Goal: Check status: Check status

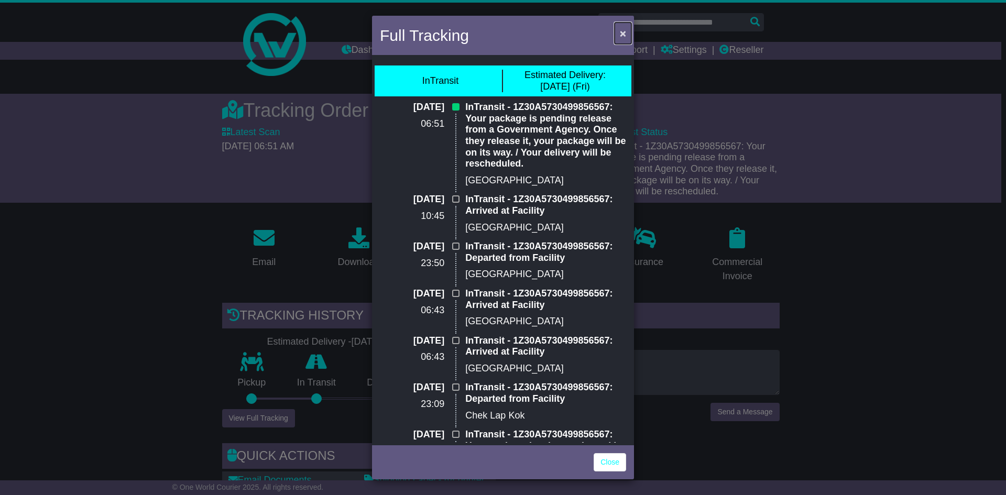
click at [626, 35] on button "×" at bounding box center [622, 33] width 17 height 21
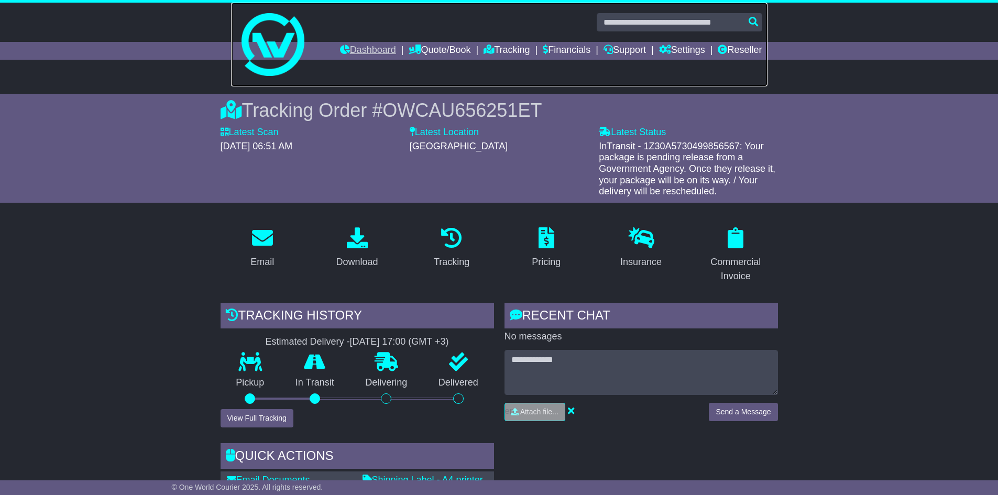
drag, startPoint x: 362, startPoint y: 41, endPoint x: 366, endPoint y: 50, distance: 9.6
click at [362, 42] on div "Dashboard Quote/Book Domestic International Saved Quotes Drafts" at bounding box center [499, 40] width 998 height 75
drag, startPoint x: 369, startPoint y: 51, endPoint x: 410, endPoint y: 61, distance: 41.5
click at [369, 51] on link "Dashboard" at bounding box center [368, 51] width 56 height 18
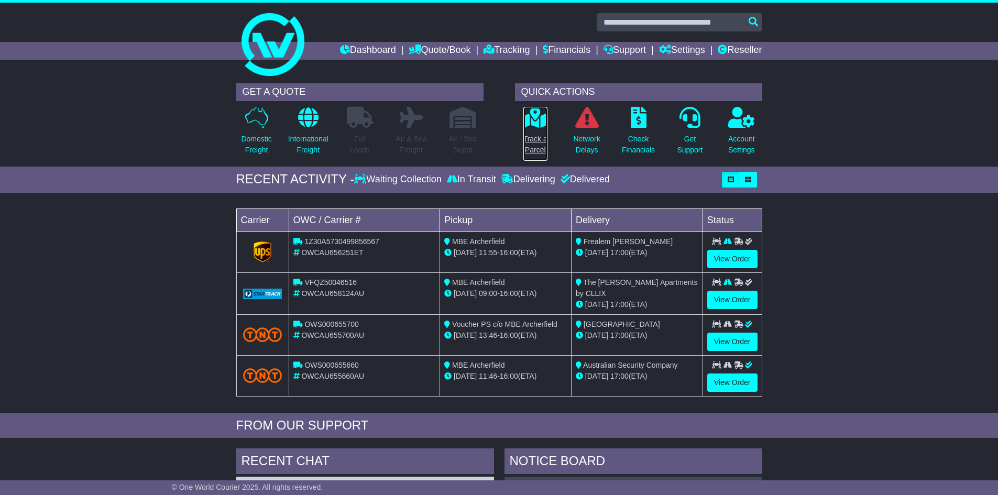
click at [535, 139] on p "Track a Parcel" at bounding box center [535, 145] width 24 height 22
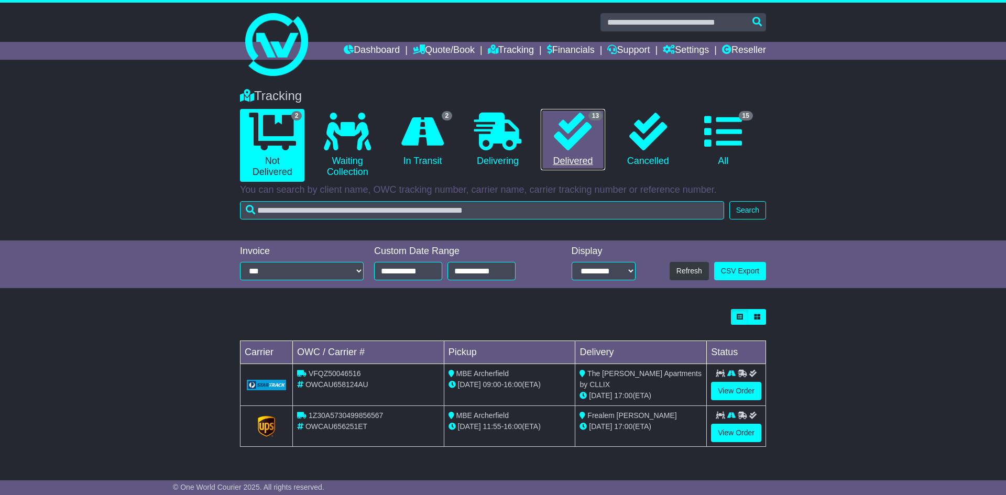
click at [586, 127] on icon at bounding box center [573, 132] width 38 height 38
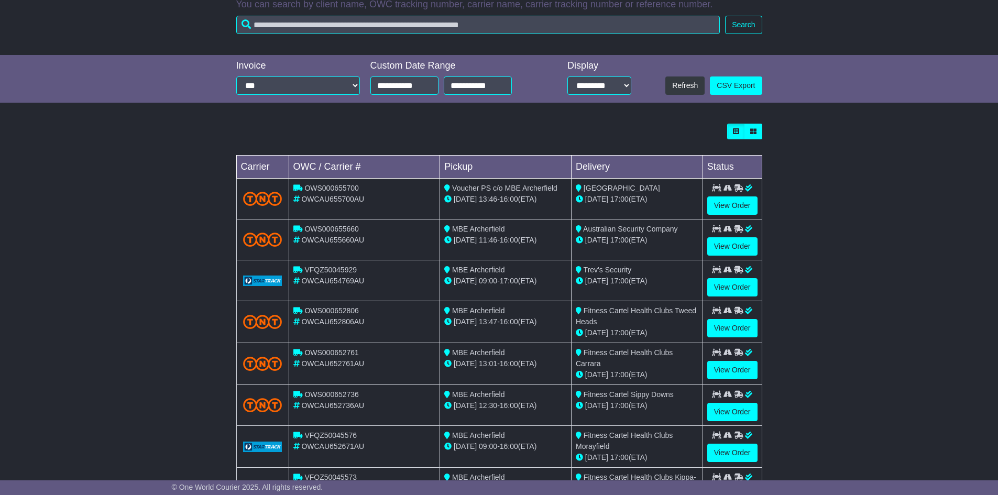
scroll to position [262, 0]
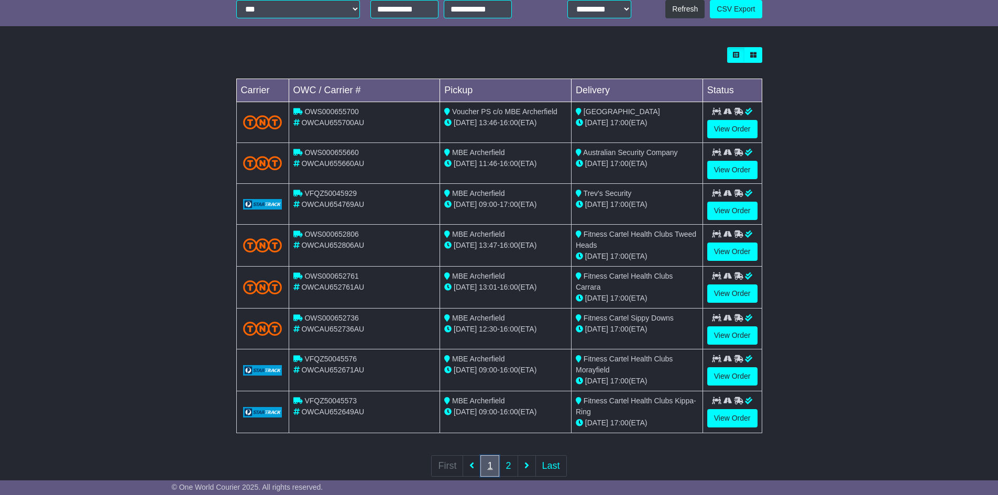
click at [494, 459] on link "1" at bounding box center [489, 465] width 19 height 21
click at [504, 466] on link "2" at bounding box center [508, 465] width 19 height 21
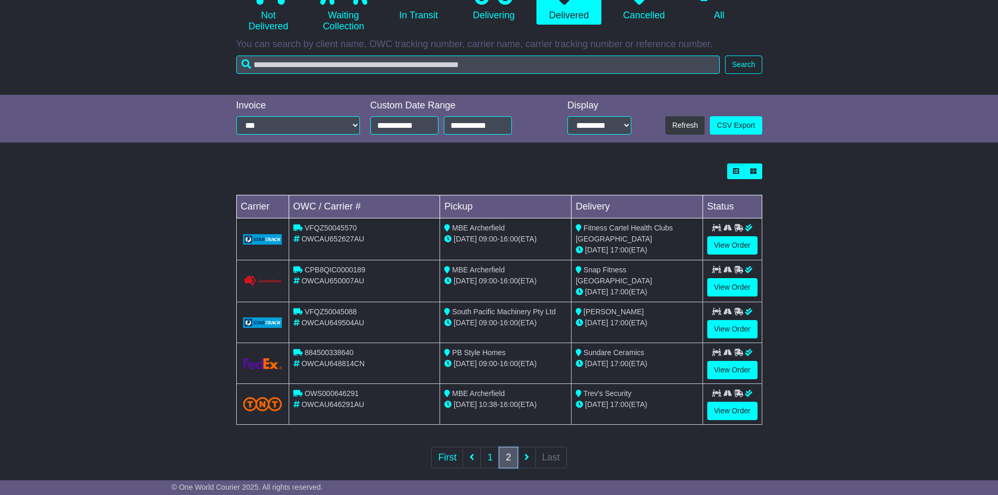
scroll to position [158, 0]
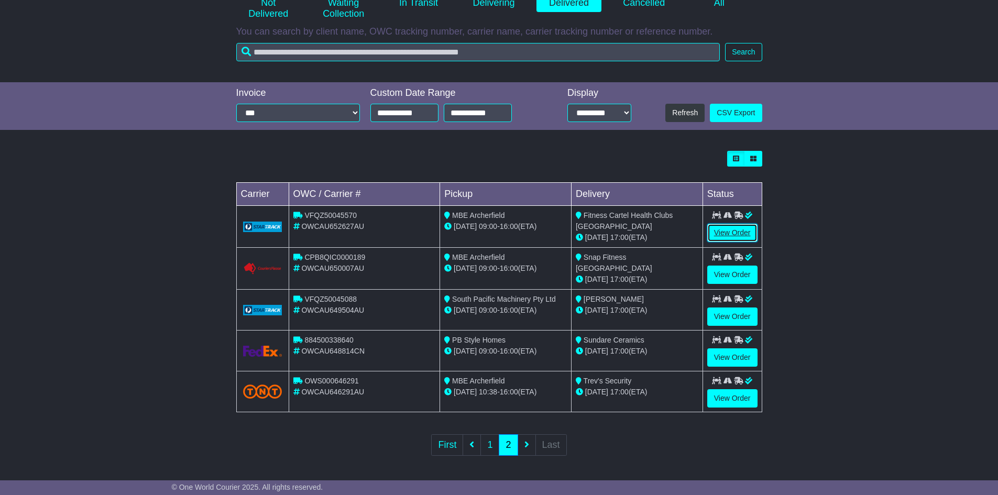
click at [736, 227] on link "View Order" at bounding box center [732, 233] width 50 height 18
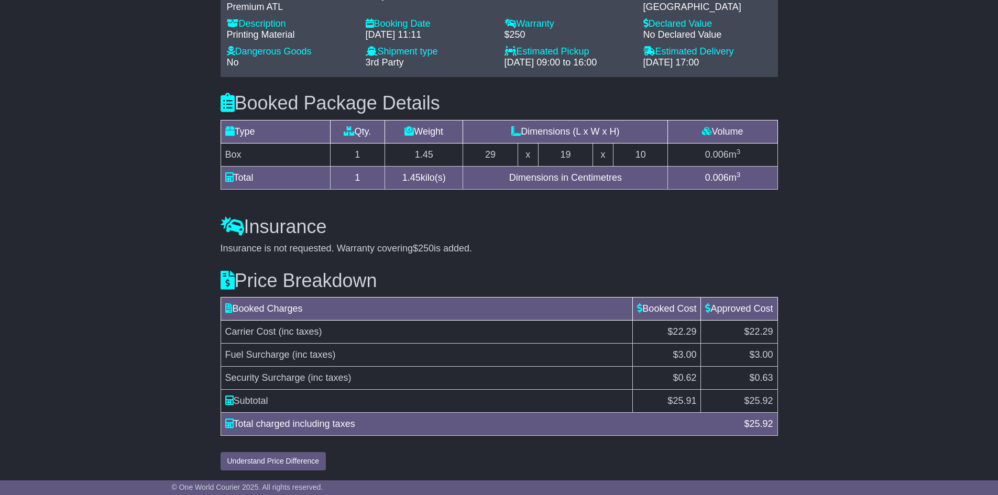
scroll to position [777, 0]
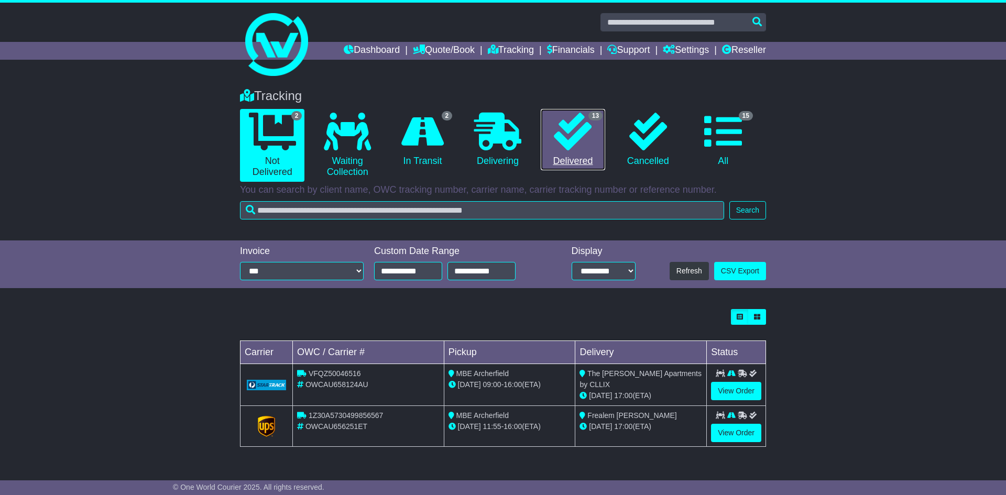
click at [569, 141] on icon at bounding box center [573, 132] width 38 height 38
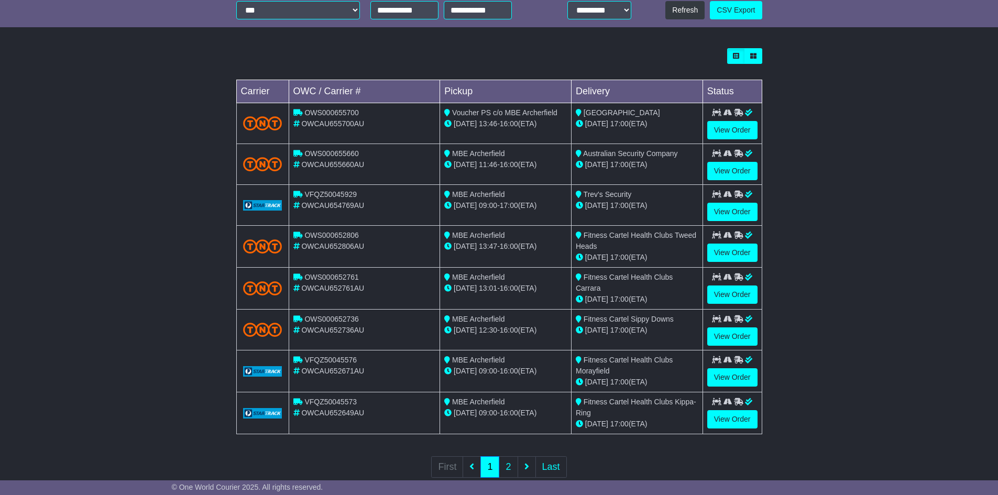
scroll to position [262, 0]
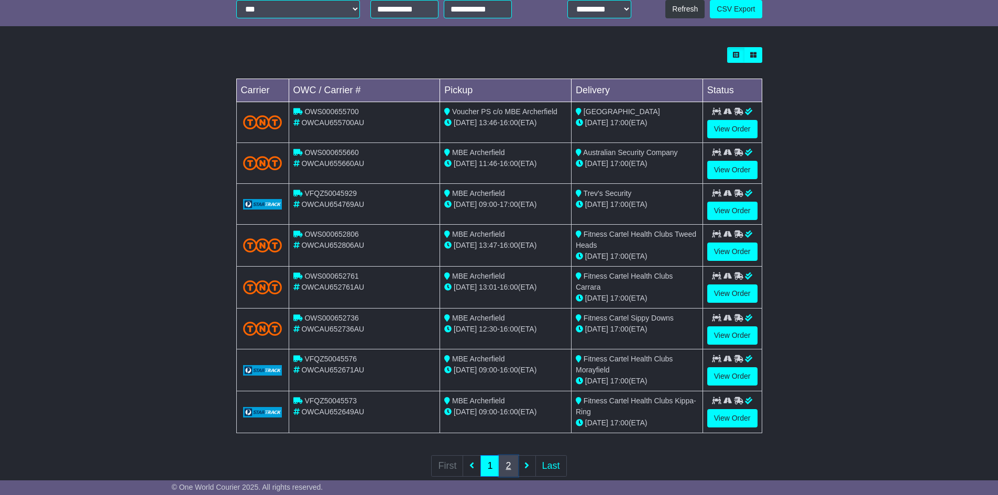
click at [509, 466] on link "2" at bounding box center [508, 465] width 19 height 21
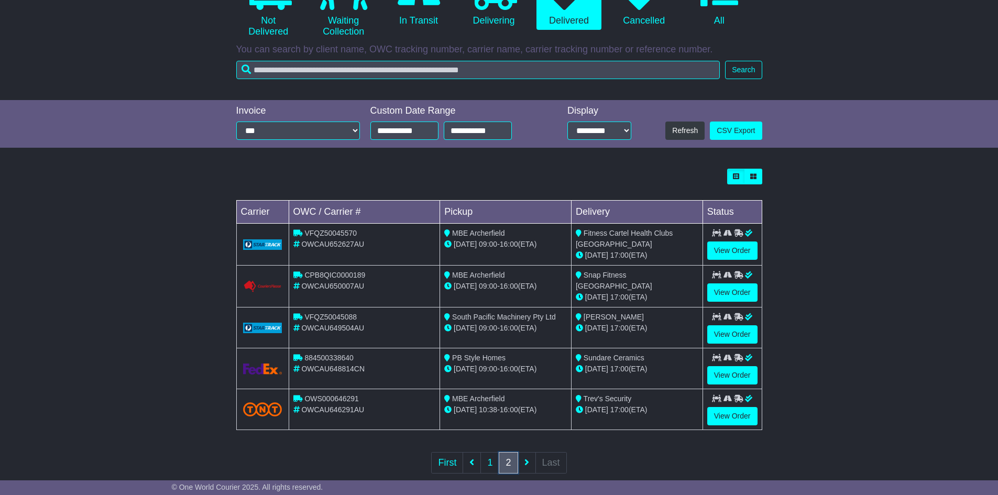
scroll to position [157, 0]
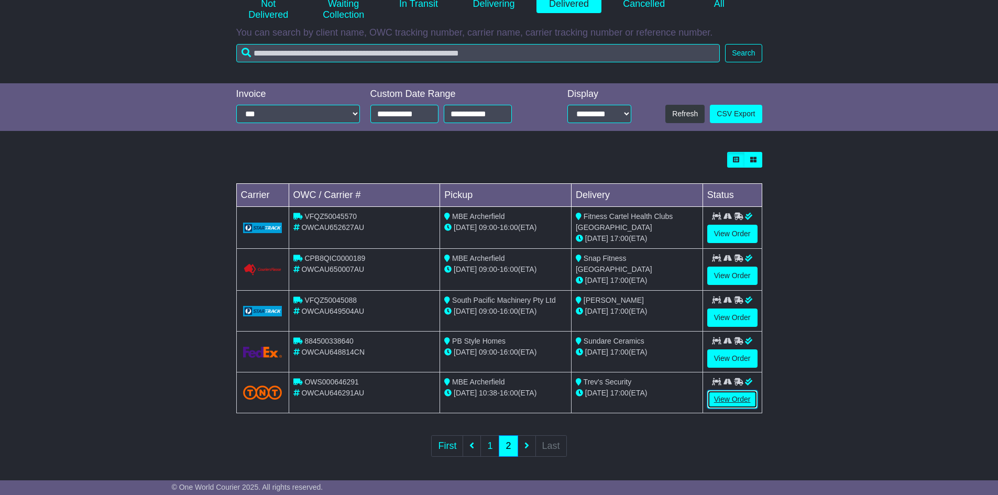
click at [734, 395] on link "View Order" at bounding box center [732, 399] width 50 height 18
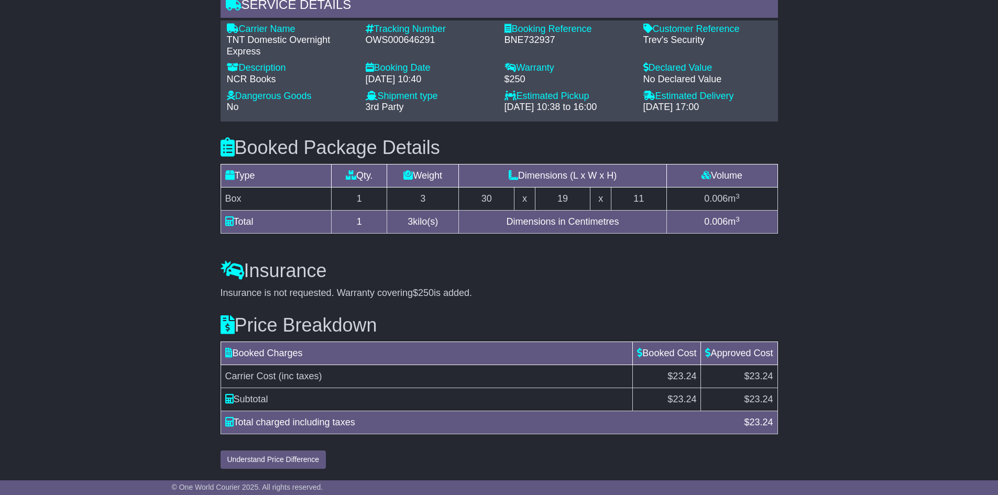
scroll to position [829, 0]
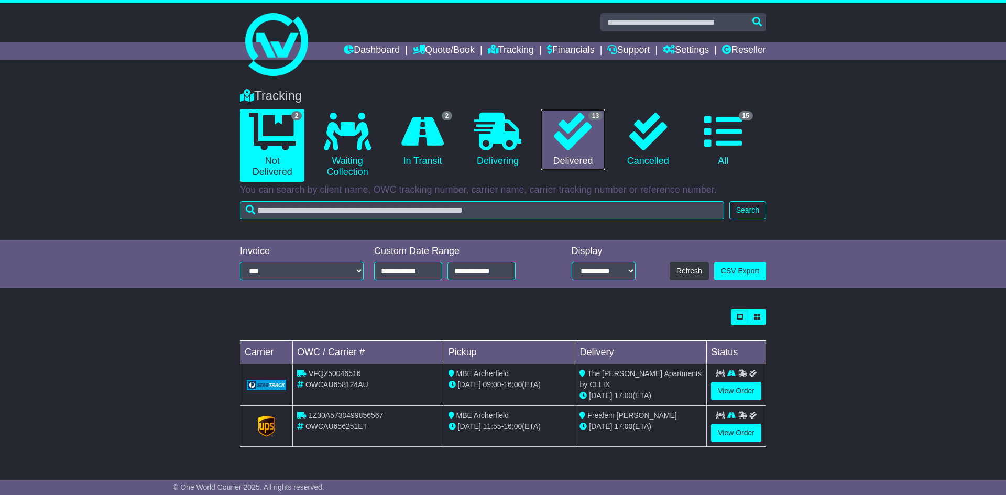
drag, startPoint x: 565, startPoint y: 116, endPoint x: 682, endPoint y: 349, distance: 261.6
click at [565, 116] on icon at bounding box center [573, 132] width 38 height 38
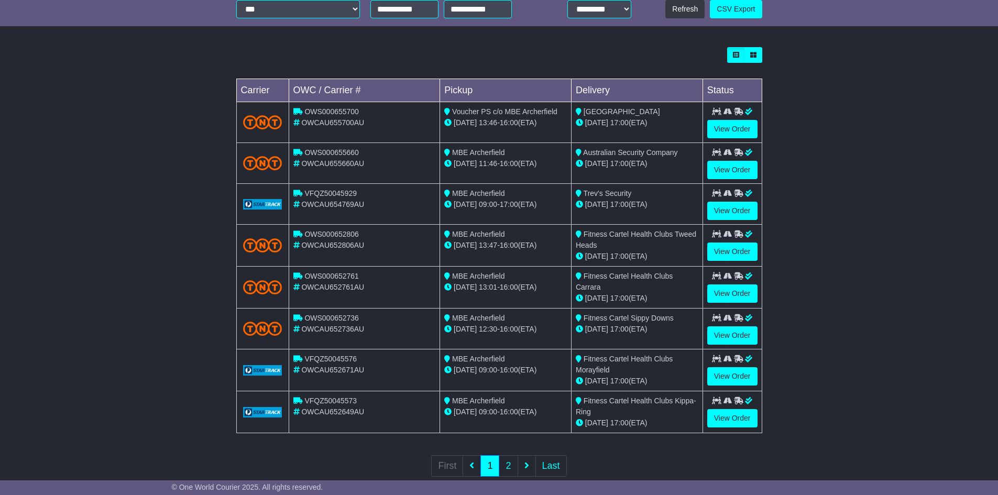
scroll to position [284, 0]
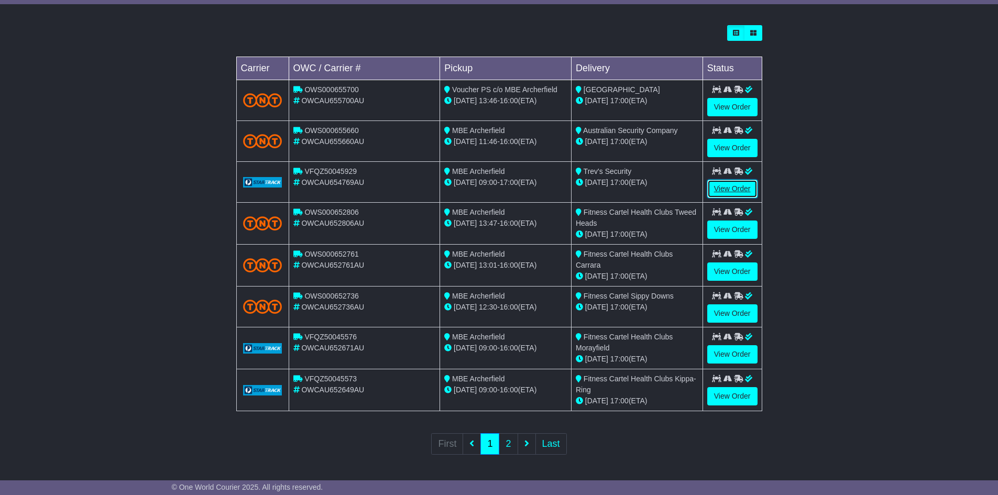
click at [734, 186] on link "View Order" at bounding box center [732, 189] width 50 height 18
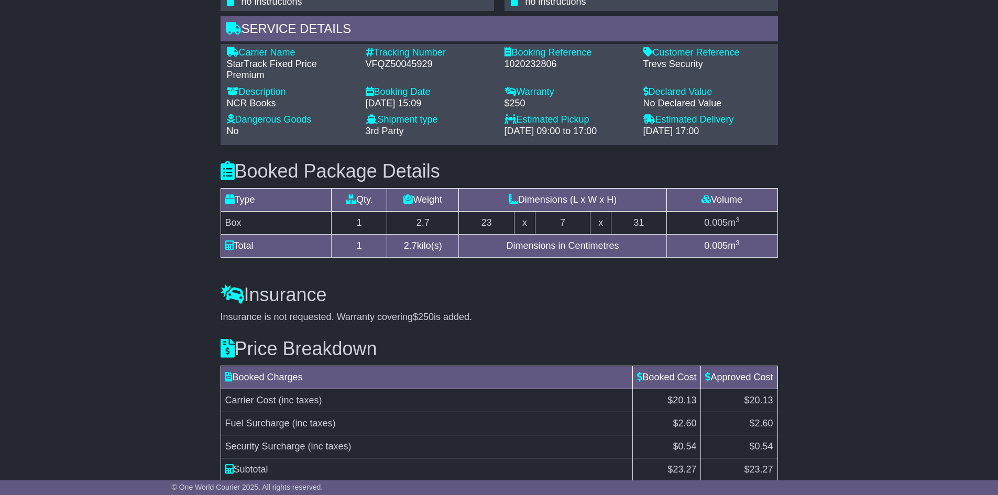
scroll to position [844, 0]
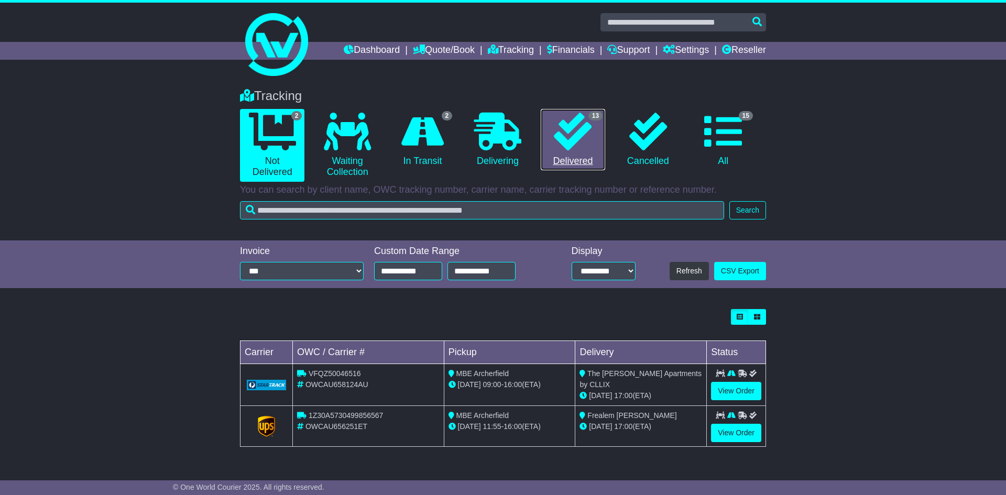
click at [568, 140] on icon at bounding box center [573, 132] width 38 height 38
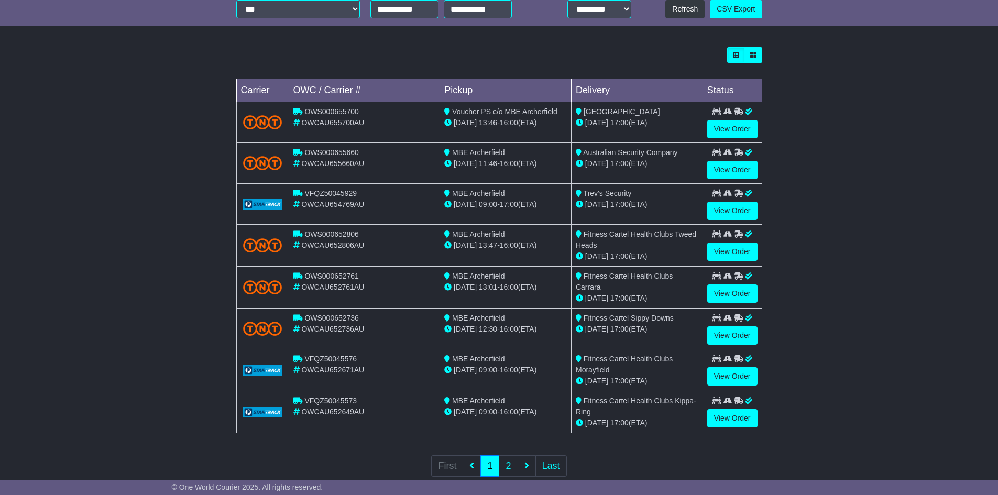
scroll to position [284, 0]
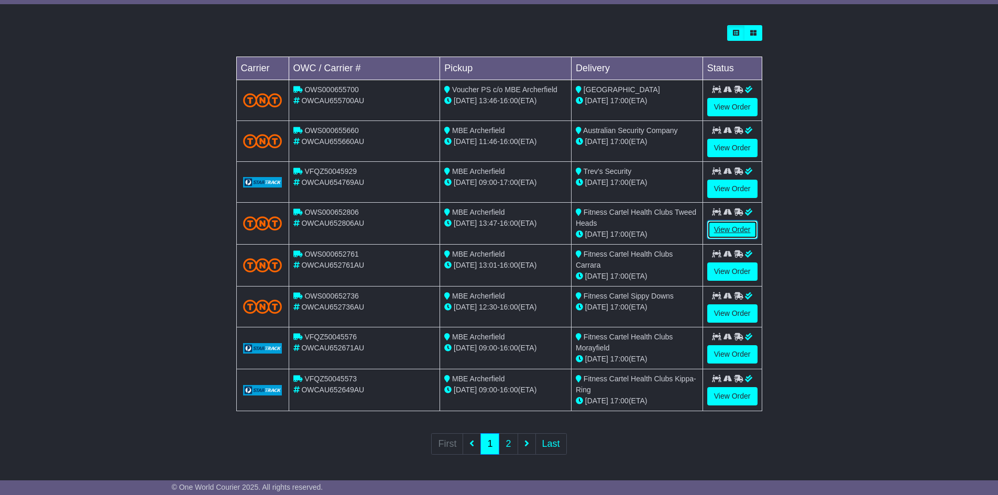
click at [733, 231] on link "View Order" at bounding box center [732, 229] width 50 height 18
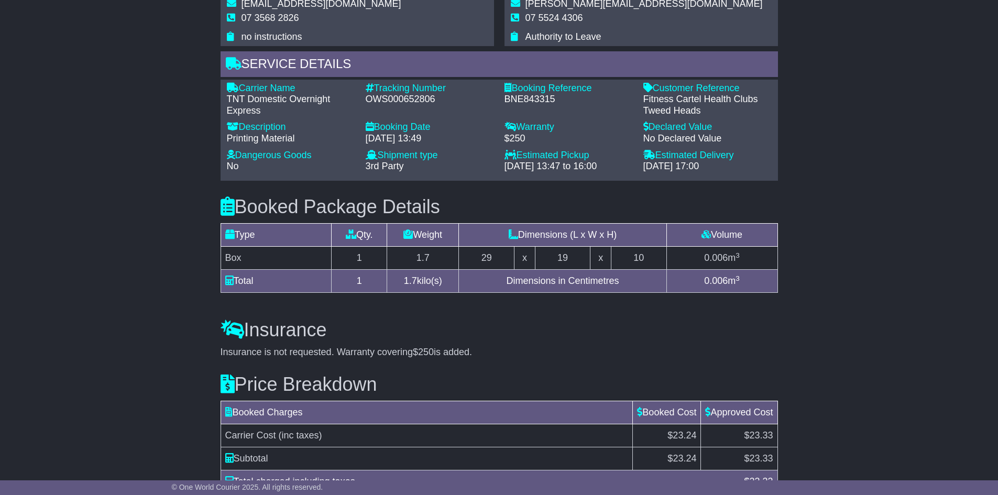
scroll to position [829, 0]
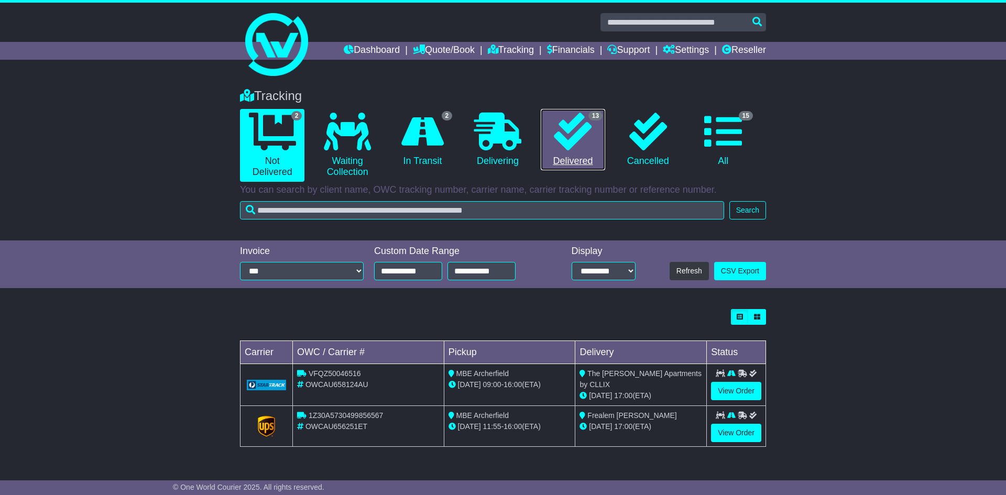
click at [575, 152] on link "13 Delivered" at bounding box center [573, 140] width 64 height 62
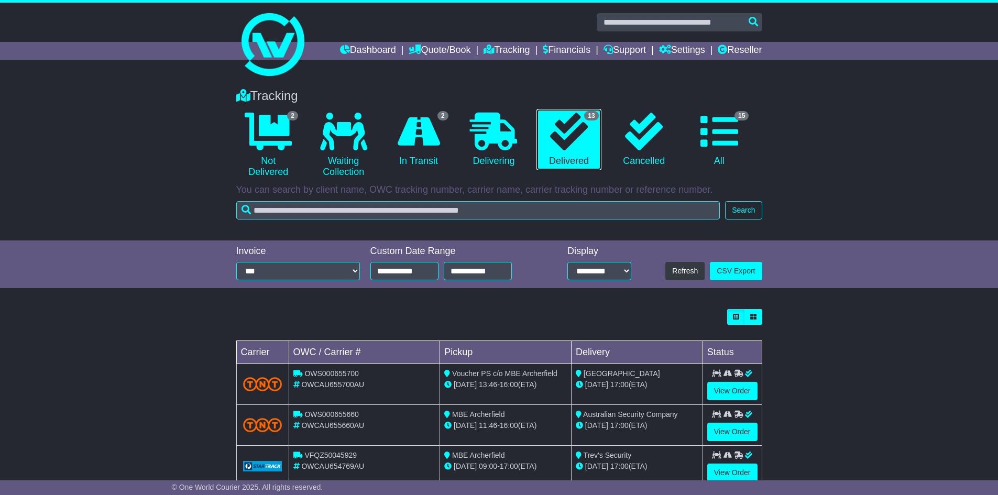
scroll to position [284, 0]
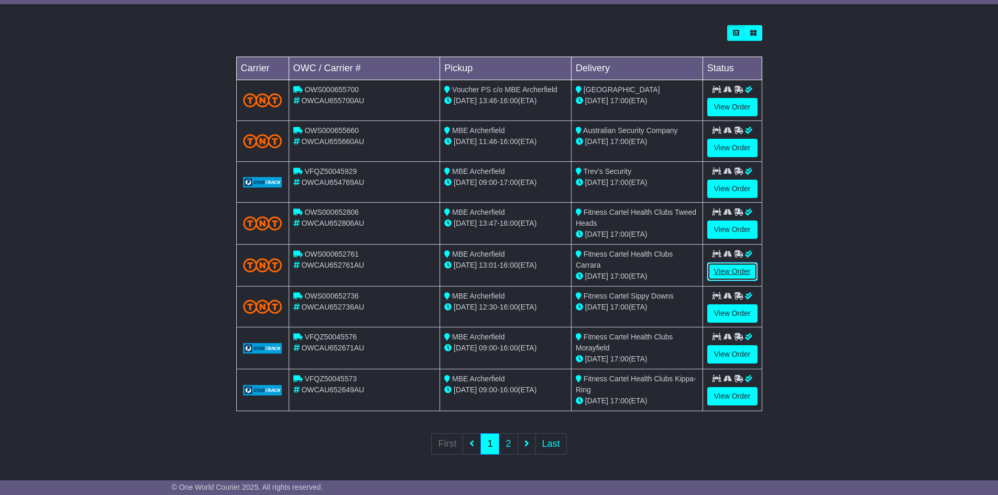
drag, startPoint x: 725, startPoint y: 269, endPoint x: 755, endPoint y: 271, distance: 30.5
click at [725, 269] on link "View Order" at bounding box center [732, 271] width 50 height 18
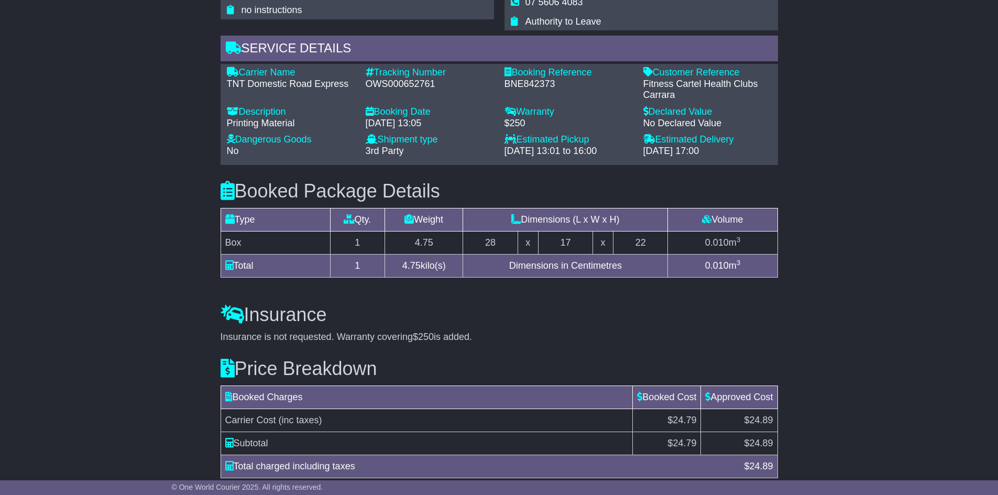
scroll to position [838, 0]
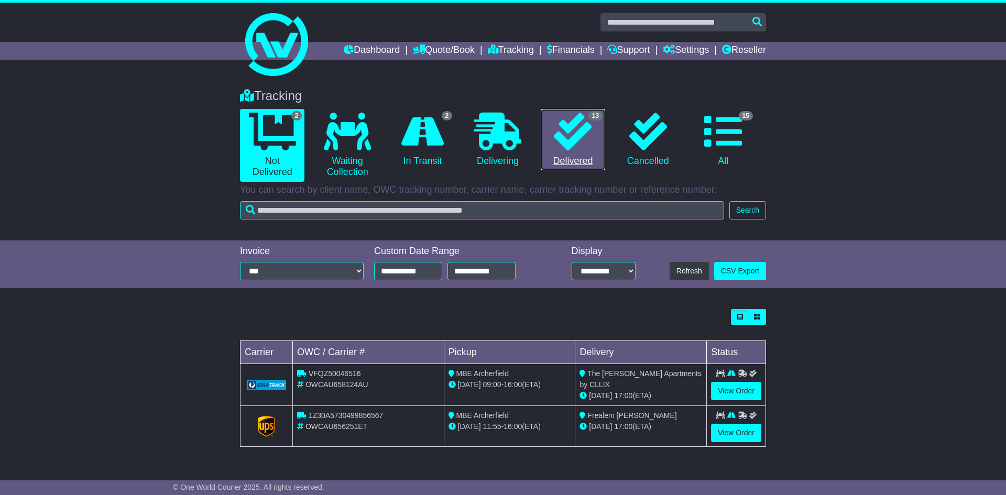
click at [581, 151] on link "13 Delivered" at bounding box center [573, 140] width 64 height 62
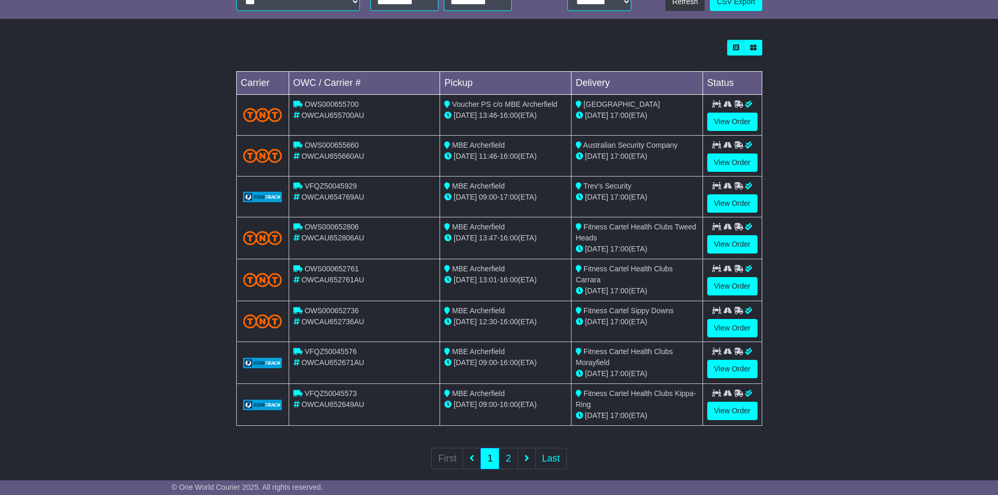
scroll to position [284, 0]
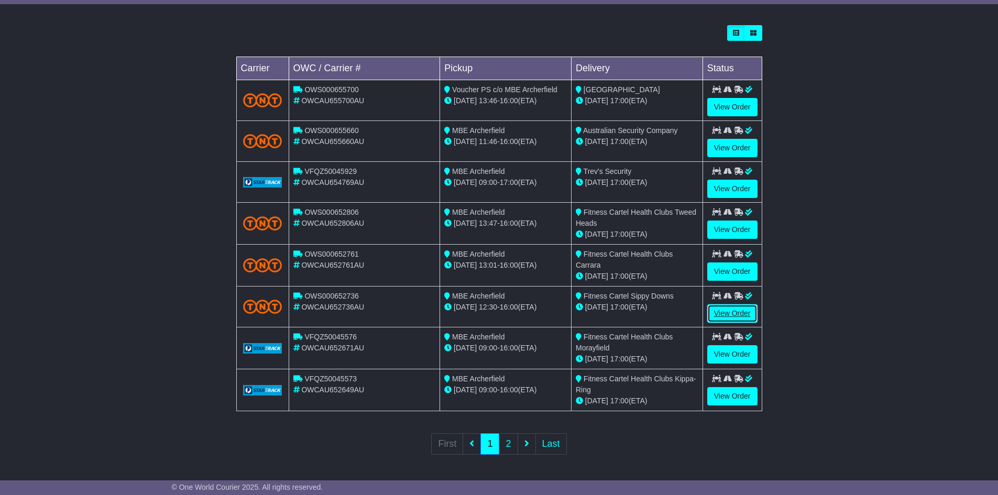
click at [742, 316] on link "View Order" at bounding box center [732, 313] width 50 height 18
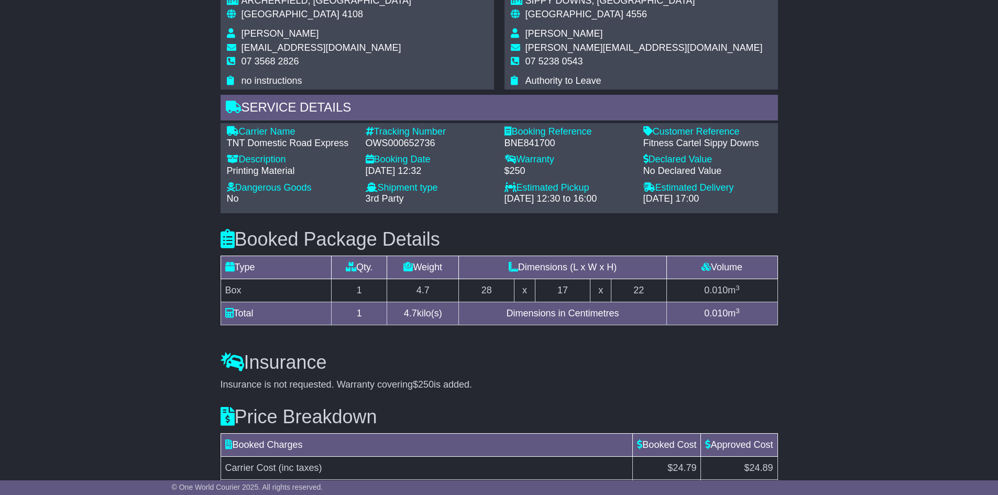
scroll to position [716, 0]
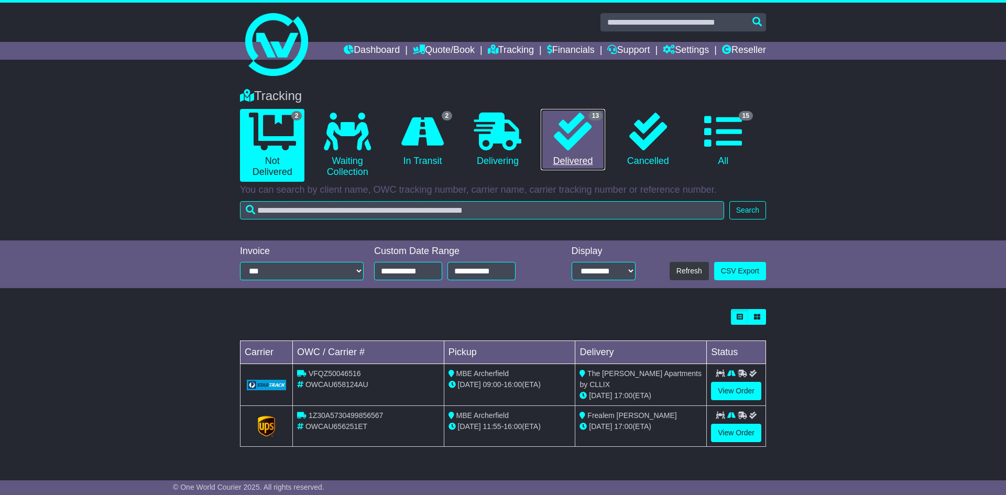
click at [566, 115] on icon at bounding box center [573, 132] width 38 height 38
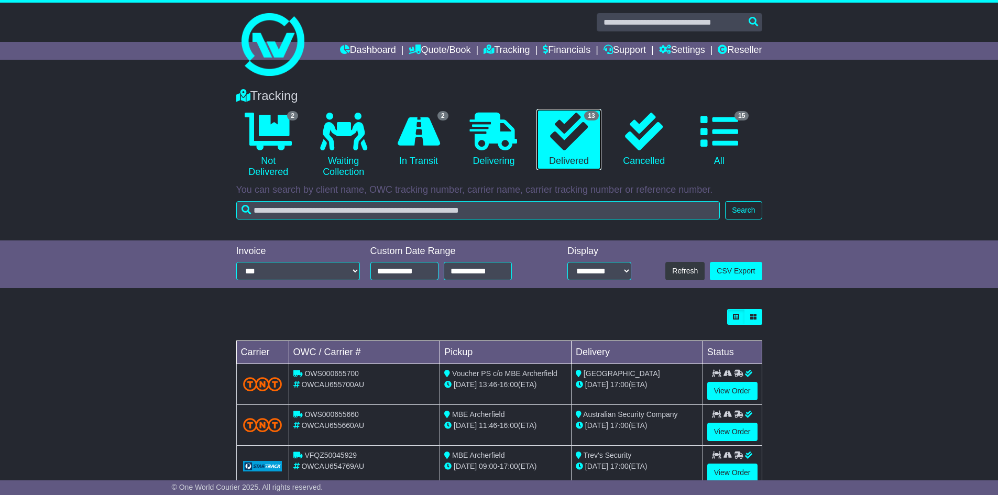
scroll to position [284, 0]
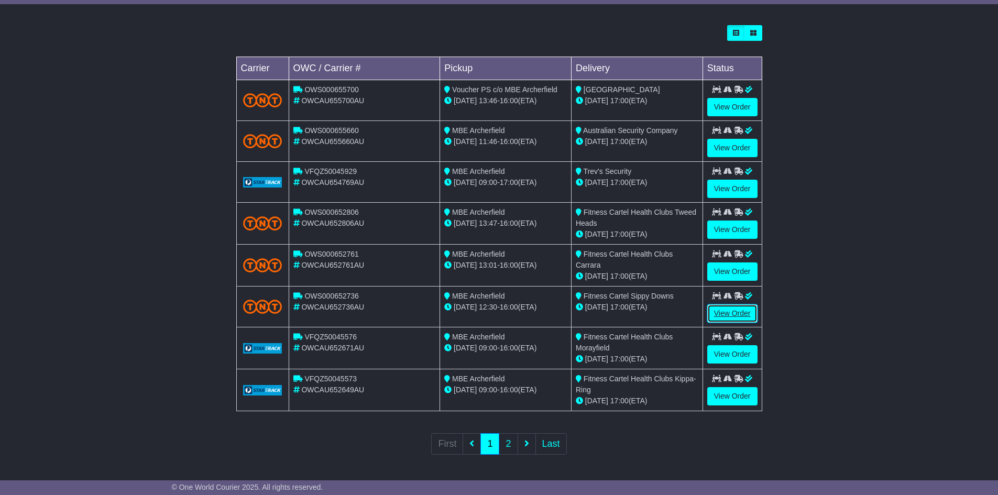
drag, startPoint x: 738, startPoint y: 319, endPoint x: 769, endPoint y: 376, distance: 64.5
click at [739, 318] on link "View Order" at bounding box center [732, 313] width 50 height 18
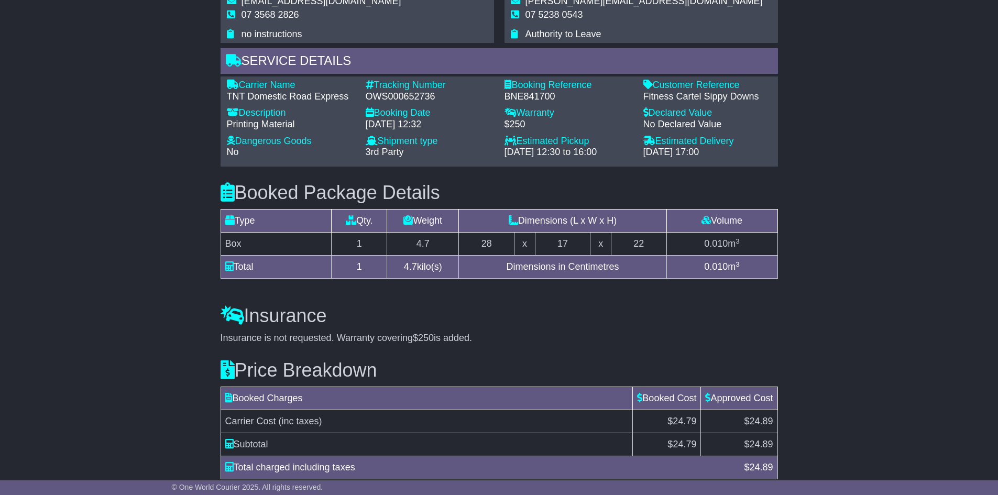
scroll to position [716, 0]
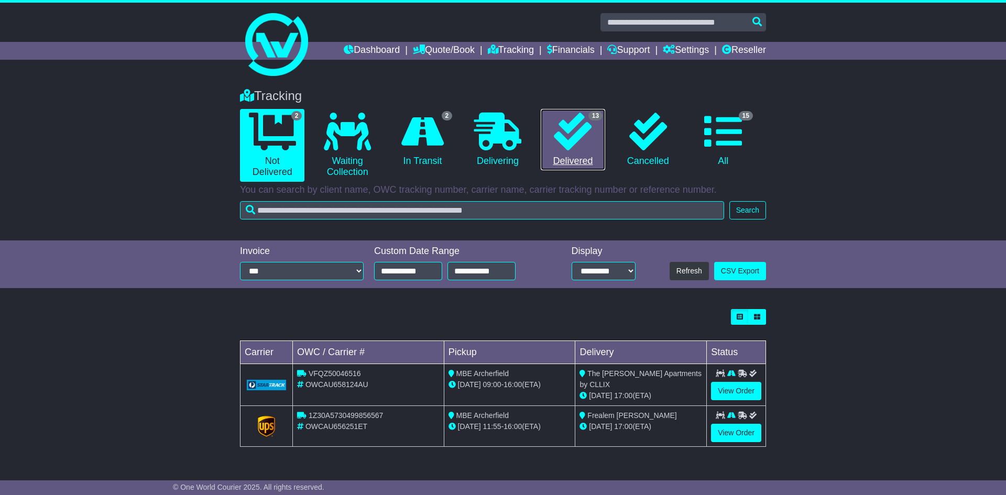
click at [576, 143] on icon at bounding box center [573, 132] width 38 height 38
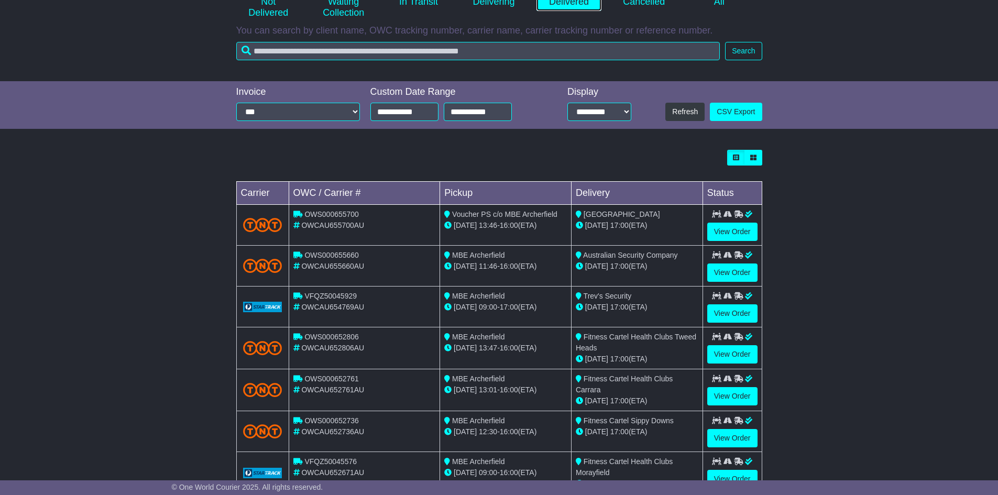
scroll to position [284, 0]
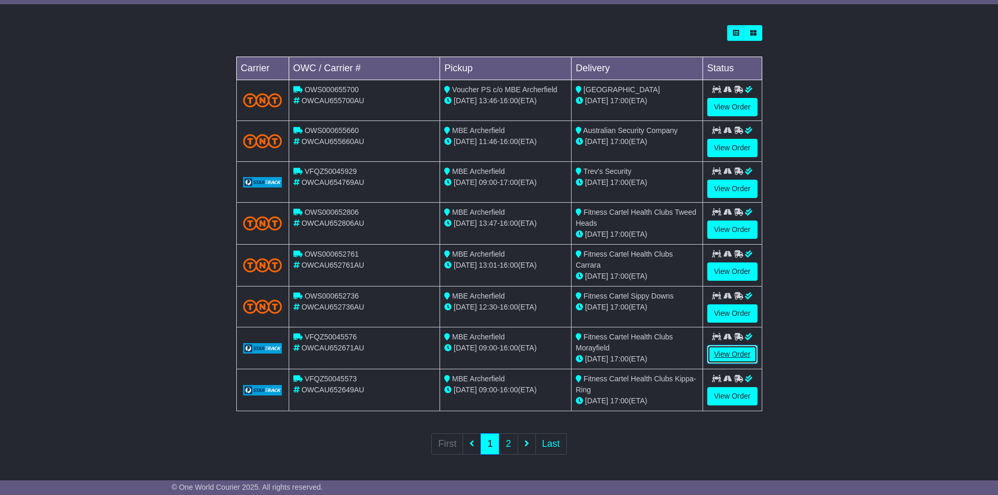
click at [737, 351] on link "View Order" at bounding box center [732, 354] width 50 height 18
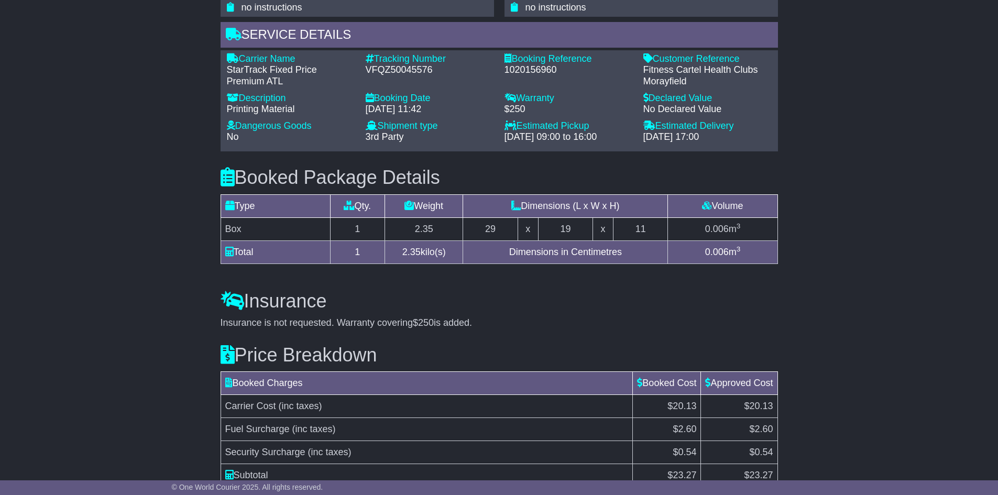
scroll to position [777, 0]
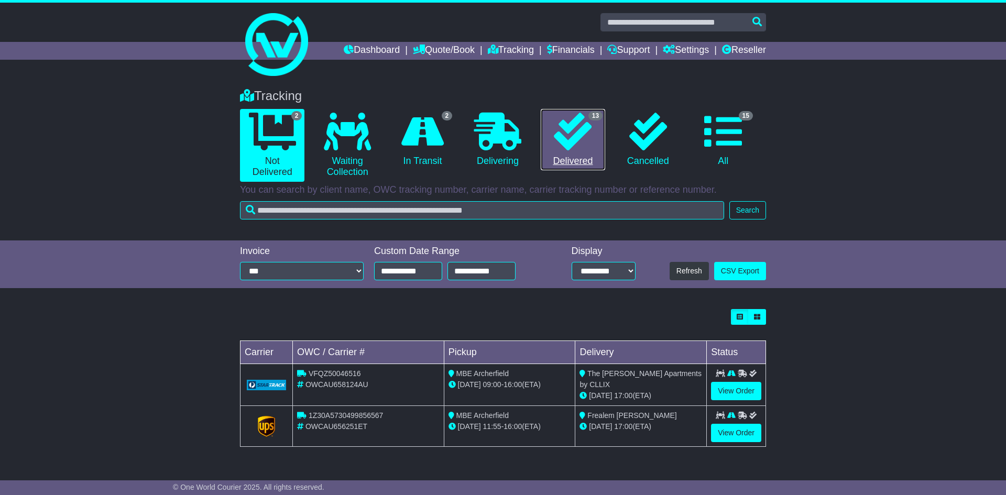
click at [573, 134] on icon at bounding box center [573, 132] width 38 height 38
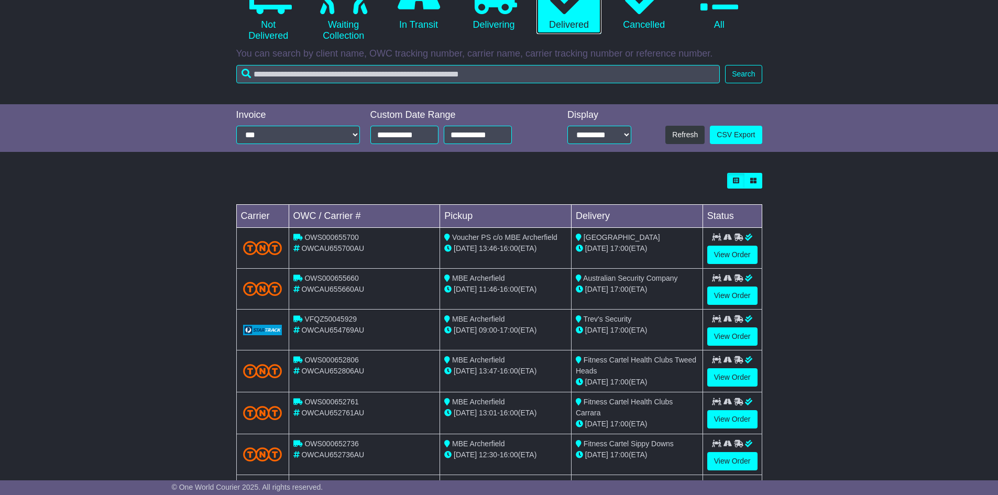
scroll to position [284, 0]
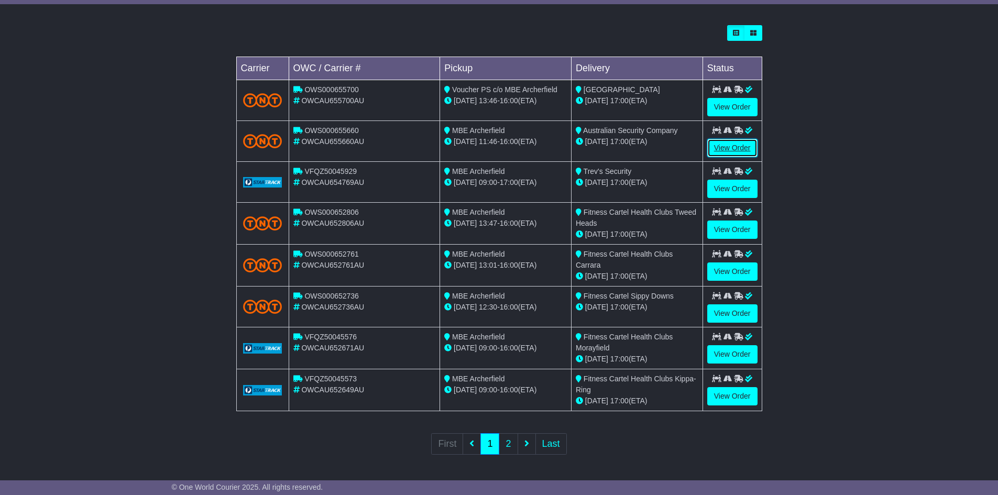
click at [737, 148] on link "View Order" at bounding box center [732, 148] width 50 height 18
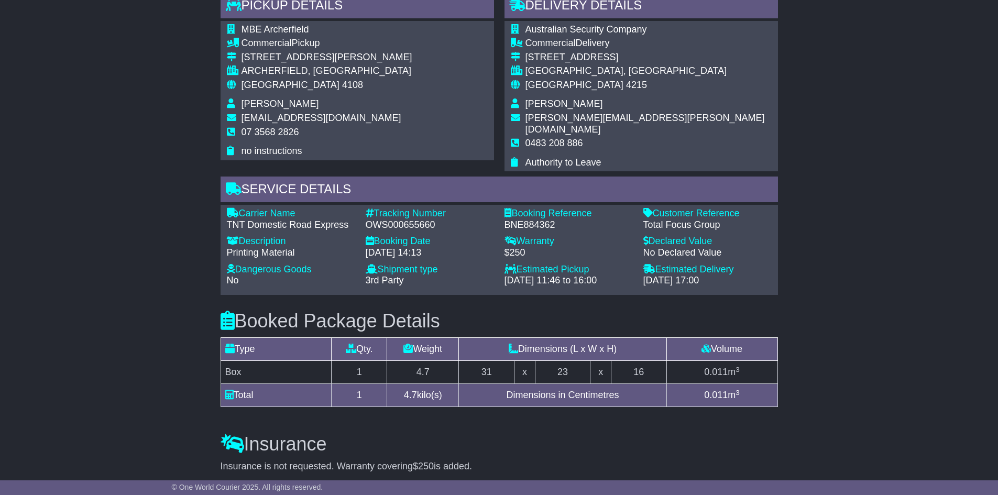
scroll to position [786, 0]
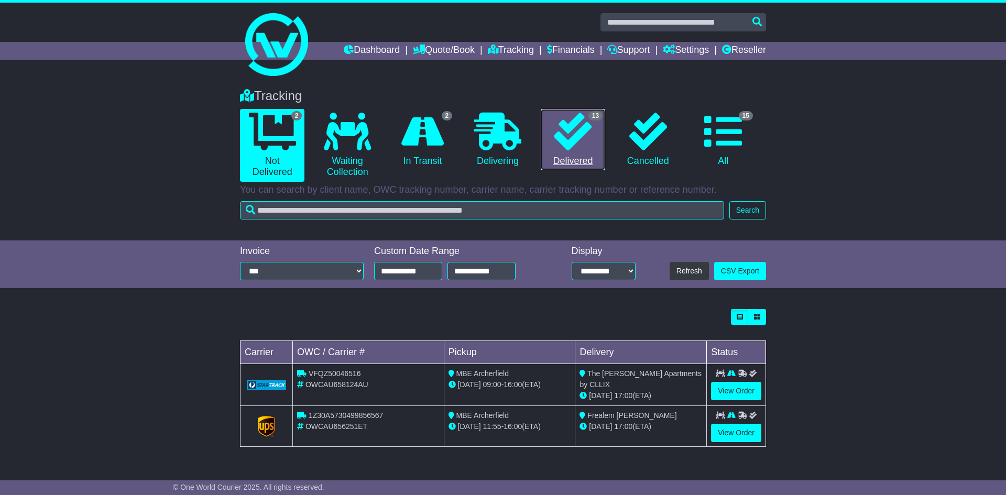
click at [567, 119] on icon at bounding box center [573, 132] width 38 height 38
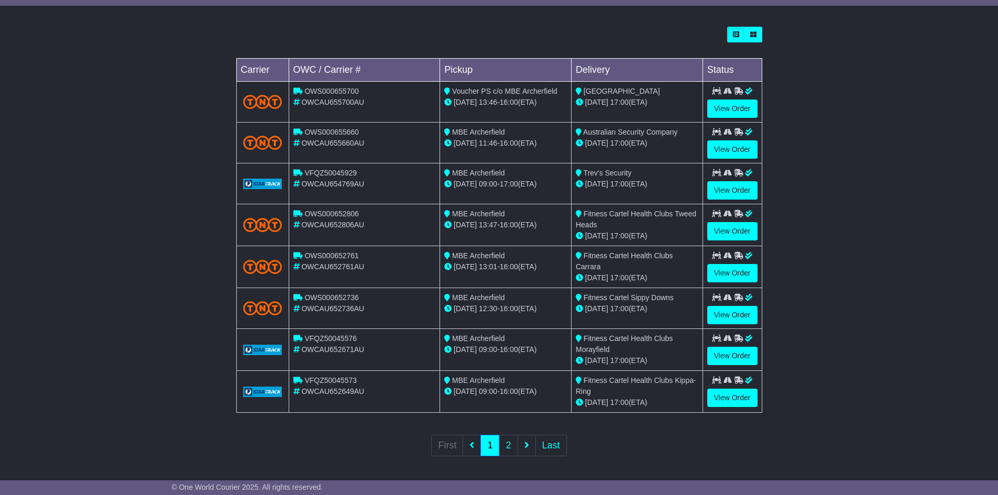
scroll to position [284, 0]
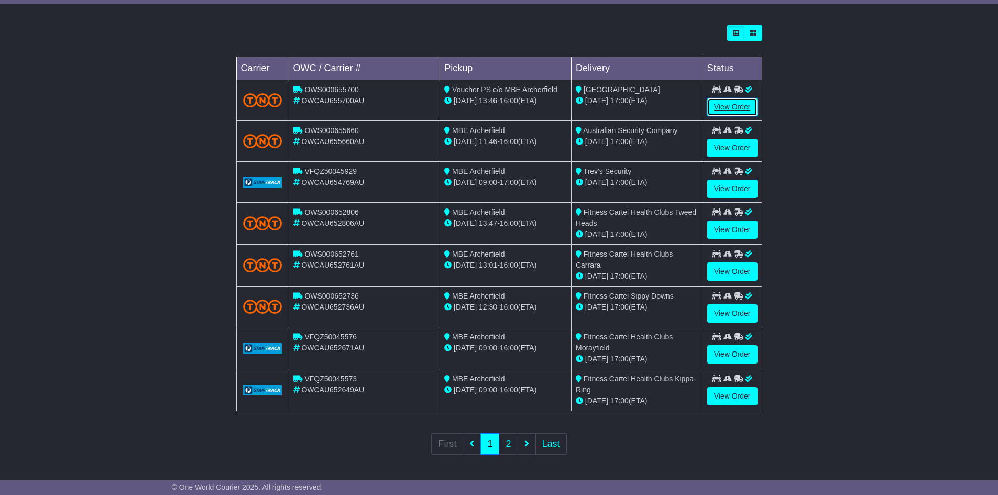
click at [734, 105] on link "View Order" at bounding box center [732, 107] width 50 height 18
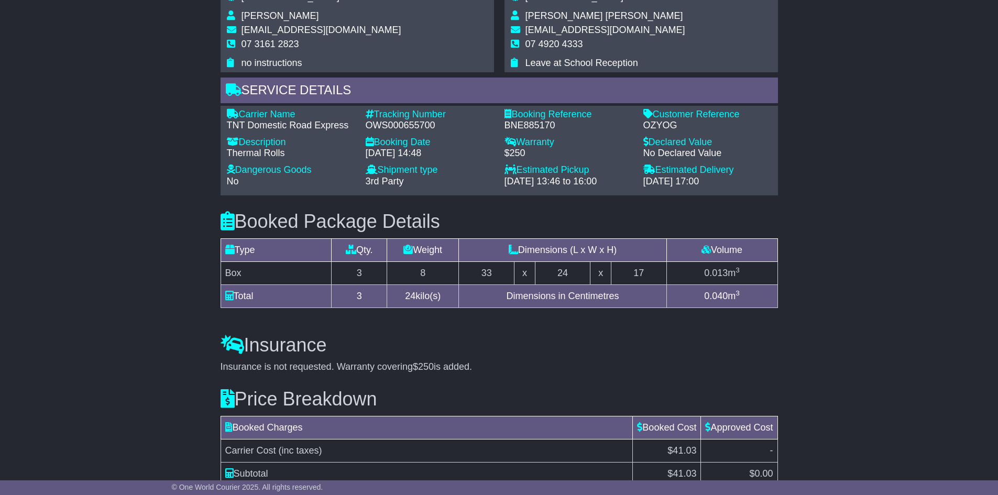
scroll to position [818, 0]
